Goal: Find specific page/section: Find specific page/section

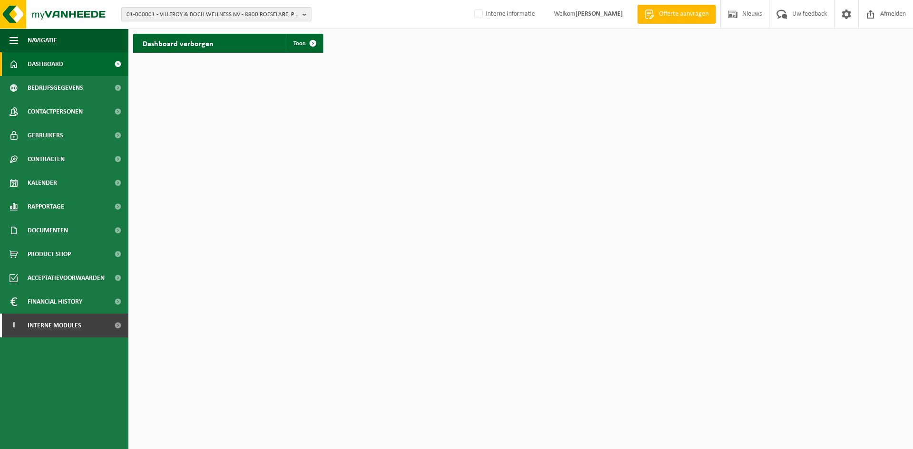
click at [189, 15] on span "01-000001 - VILLEROY & BOCH WELLNESS NV - 8800 ROESELARE, POPULIERSTRAAT 1" at bounding box center [213, 15] width 172 height 14
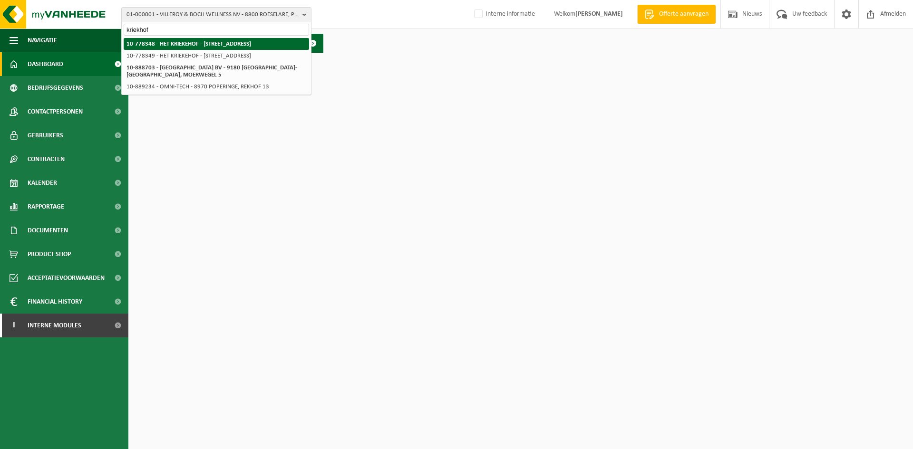
type input "kriekhof"
click at [182, 41] on strong "10-778348 - HET KRIEKEHOF - [STREET_ADDRESS]" at bounding box center [189, 44] width 125 height 6
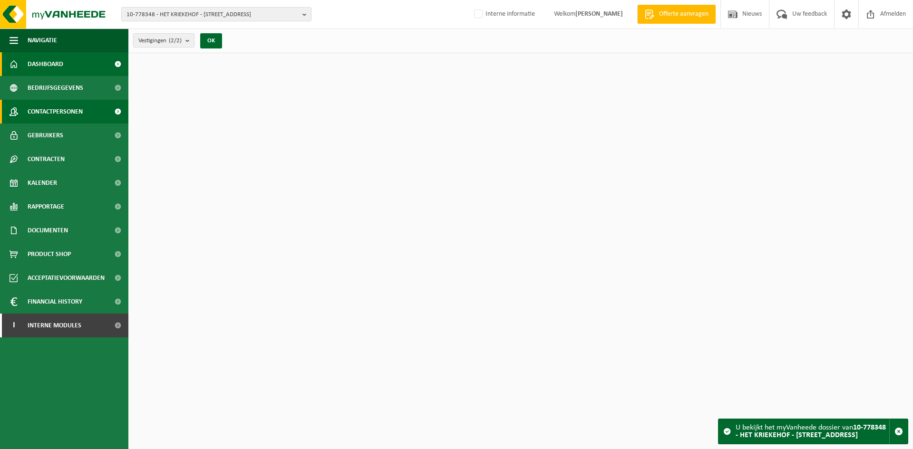
click at [51, 106] on span "Contactpersonen" at bounding box center [55, 112] width 55 height 24
